Goal: Task Accomplishment & Management: Use online tool/utility

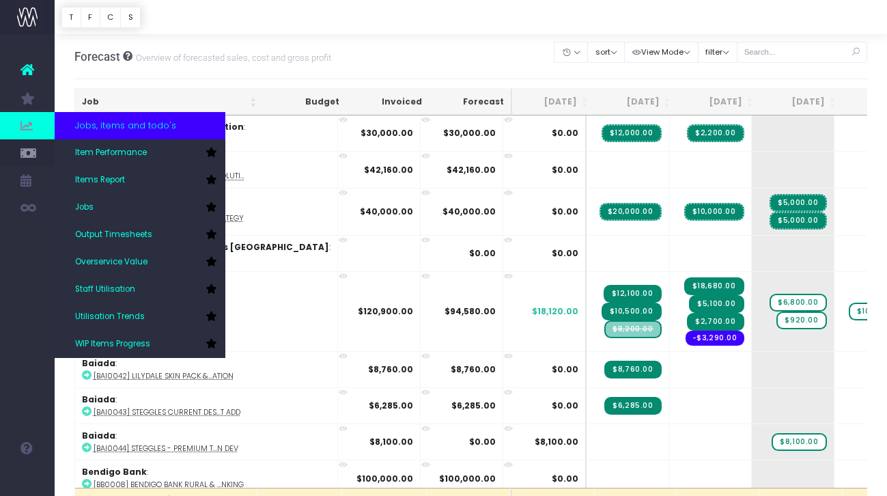
click at [32, 128] on icon at bounding box center [27, 125] width 14 height 15
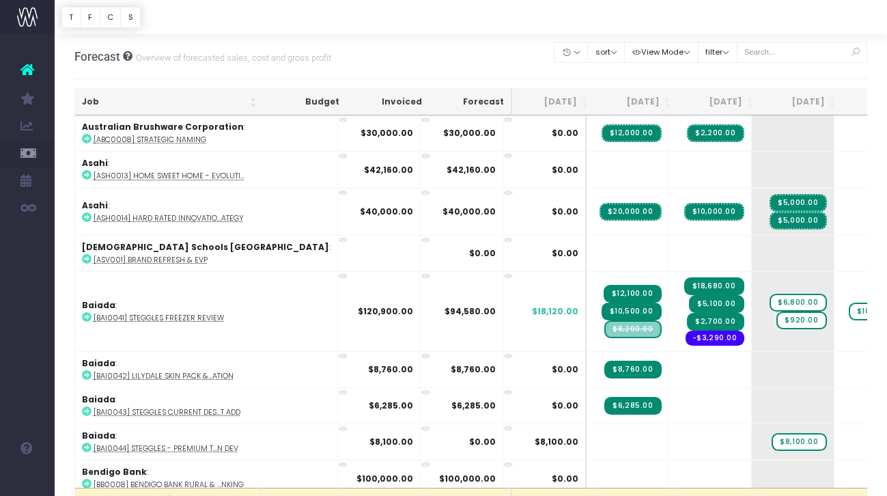
click at [28, 78] on icon at bounding box center [27, 70] width 14 height 18
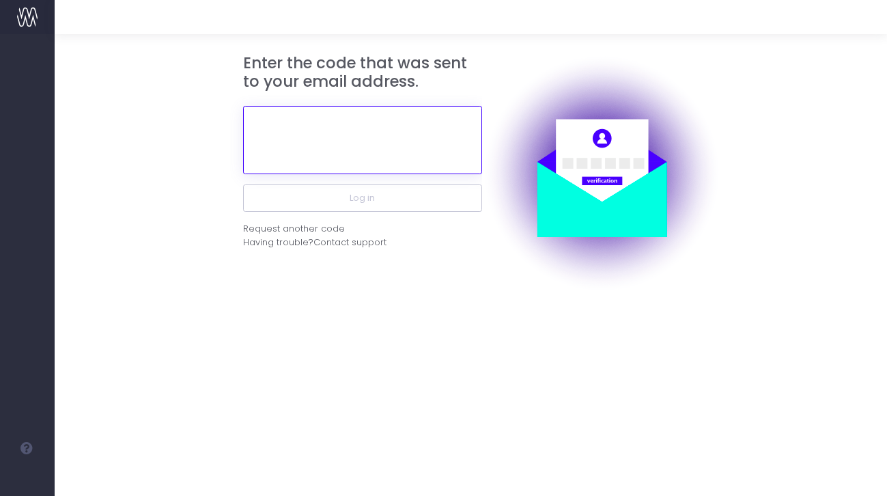
click at [388, 156] on input "text" at bounding box center [362, 140] width 239 height 68
paste input "577347"
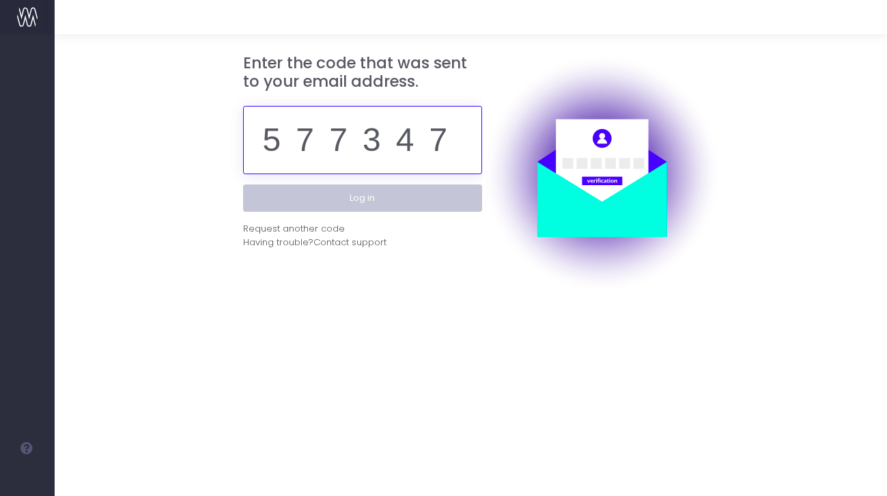
type input "577347"
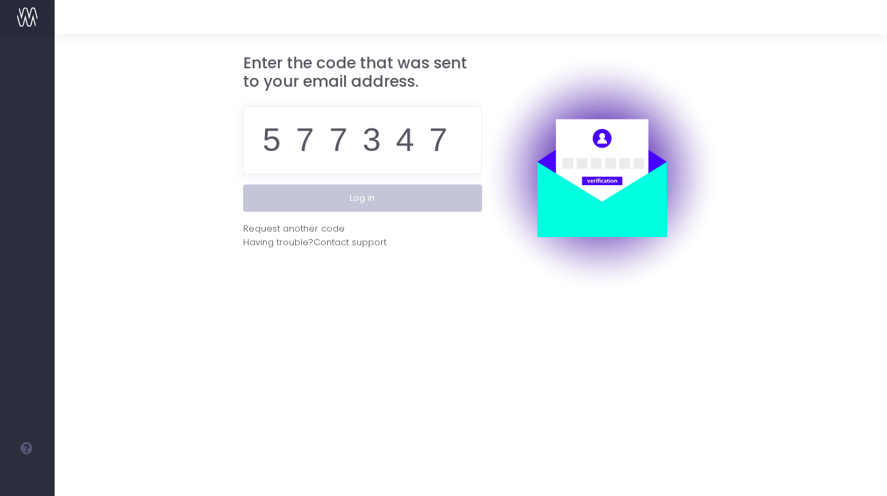
click at [416, 205] on button "Log in" at bounding box center [362, 197] width 239 height 27
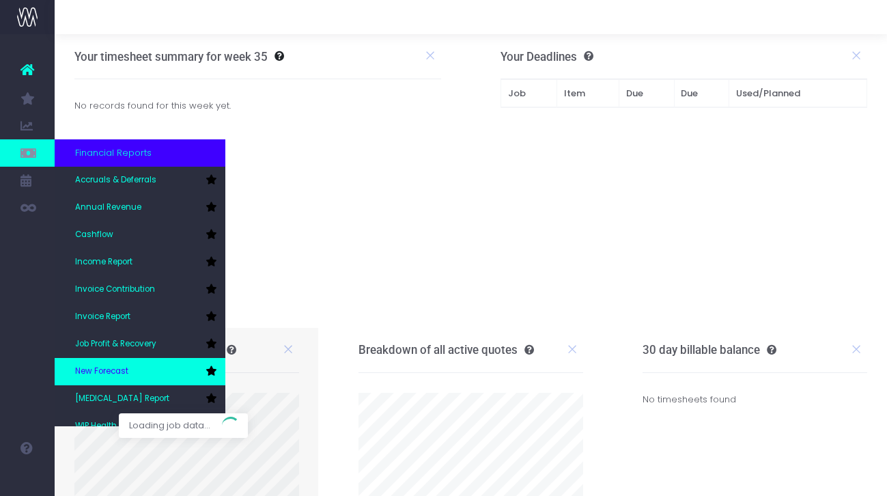
click at [126, 358] on link "New Forecast" at bounding box center [140, 371] width 171 height 27
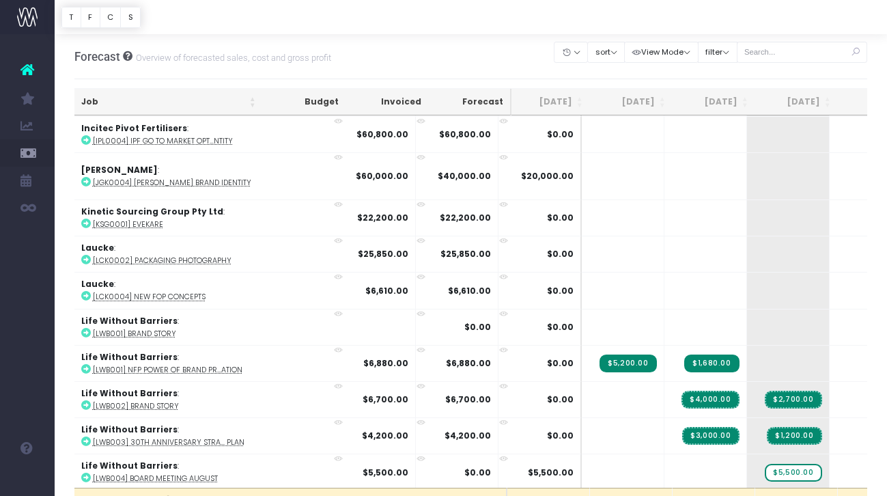
scroll to position [1778, 5]
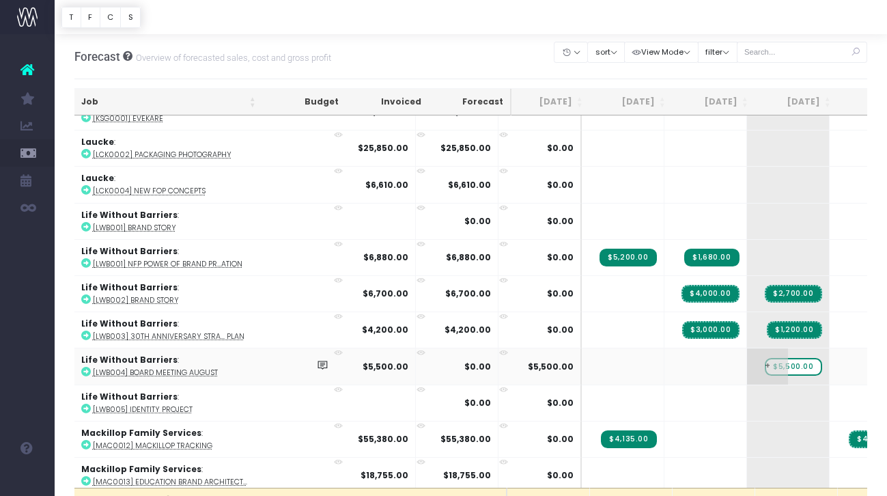
click at [765, 362] on span "$5,500.00" at bounding box center [793, 367] width 57 height 18
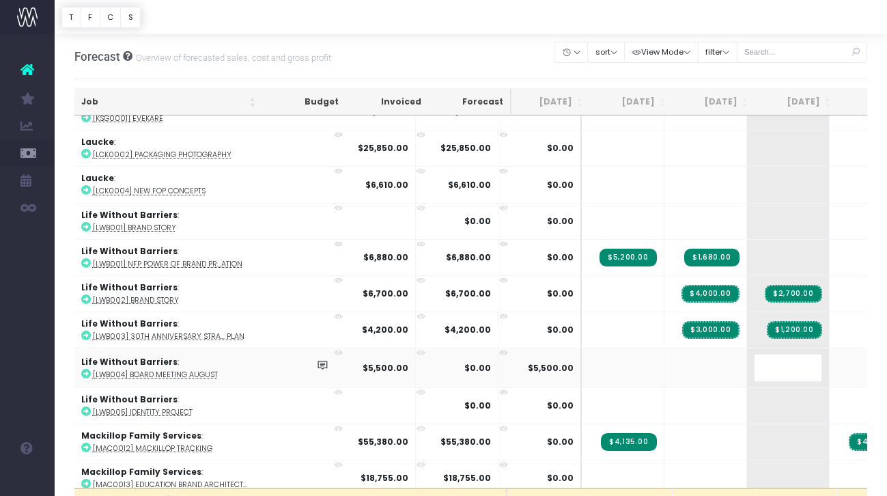
click at [786, 29] on div at bounding box center [471, 17] width 832 height 34
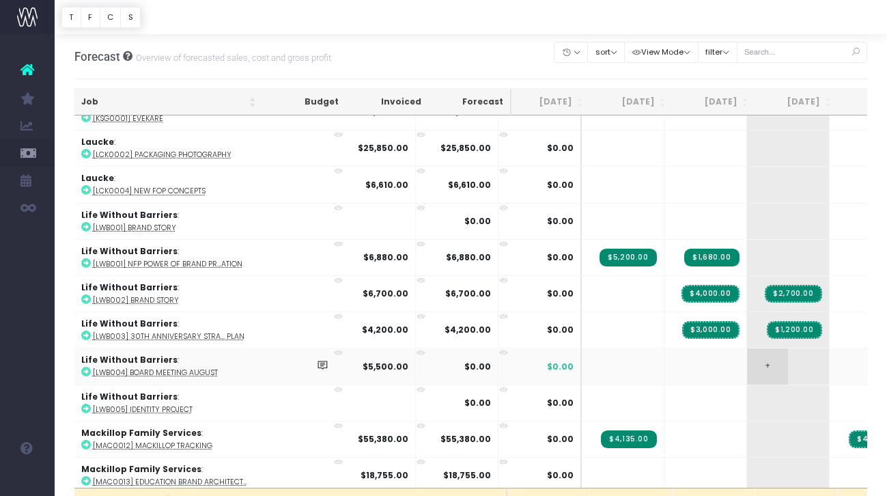
click at [747, 357] on span "+" at bounding box center [767, 366] width 41 height 36
click at [747, 359] on span "+" at bounding box center [767, 366] width 41 height 36
click at [778, 23] on div at bounding box center [471, 17] width 832 height 34
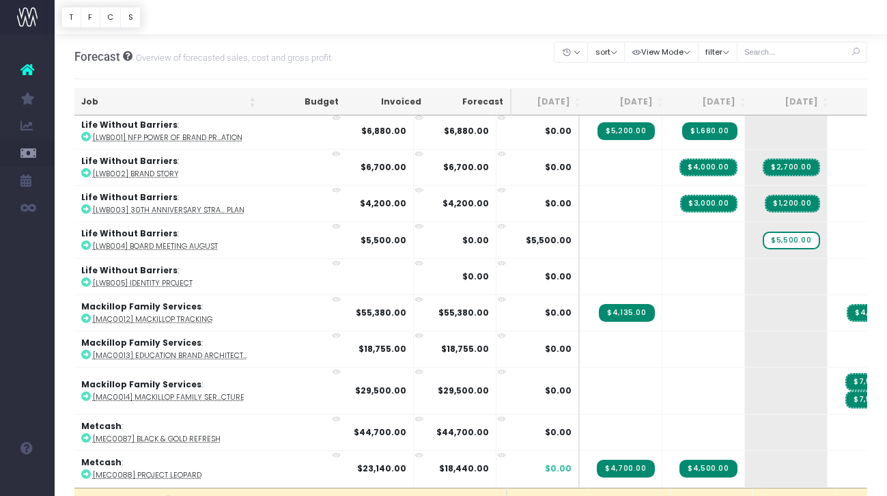
scroll to position [1904, 7]
